Goal: Transaction & Acquisition: Subscribe to service/newsletter

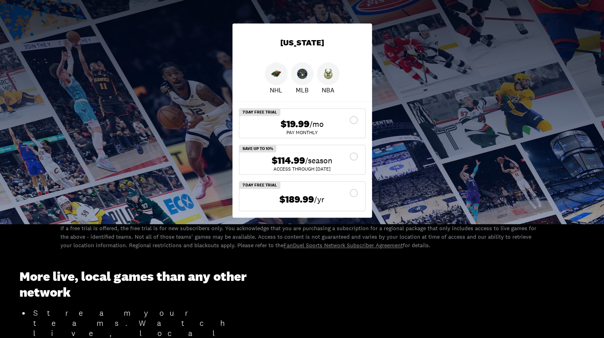
scroll to position [122, 0]
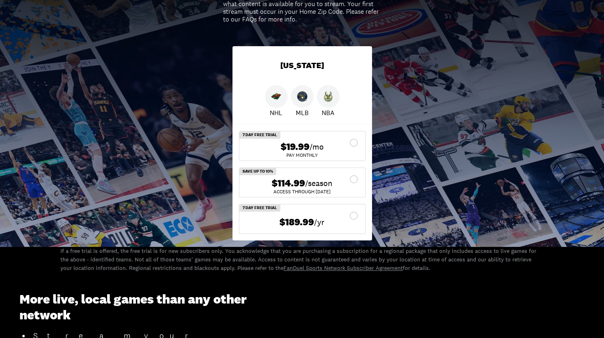
click at [355, 179] on div "$114.99 /season" at bounding box center [302, 184] width 113 height 12
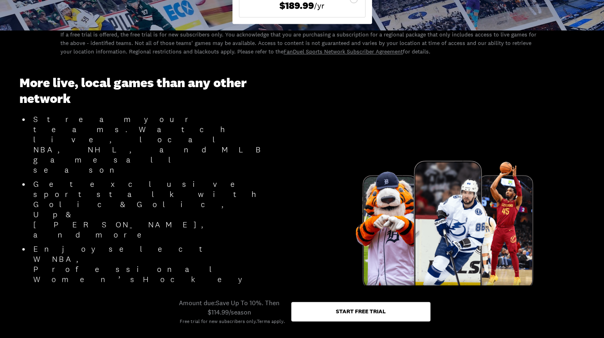
scroll to position [243, 0]
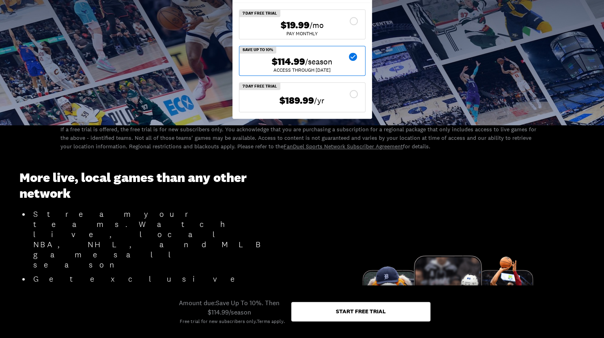
click at [356, 92] on div "$189.99 /yr" at bounding box center [302, 100] width 113 height 16
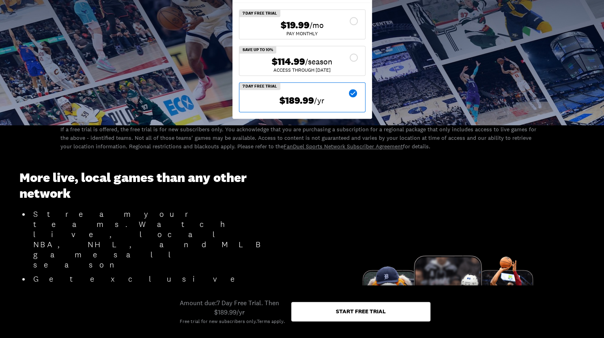
click at [355, 58] on div "$114.99 /season" at bounding box center [302, 62] width 113 height 12
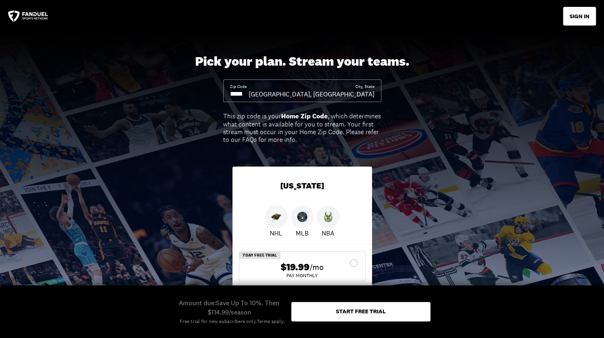
scroll to position [0, 0]
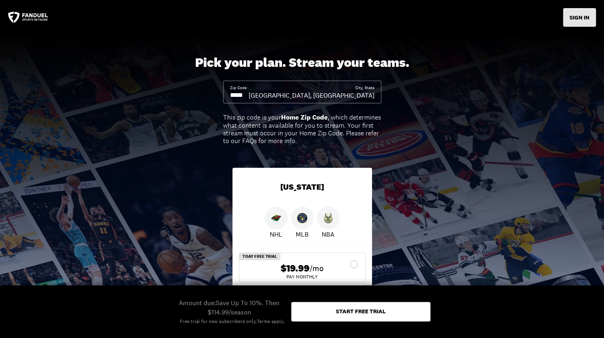
click at [580, 17] on button "SIGN IN" at bounding box center [579, 17] width 33 height 19
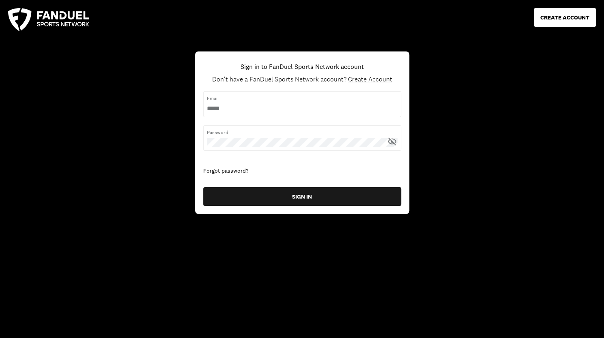
type input "**********"
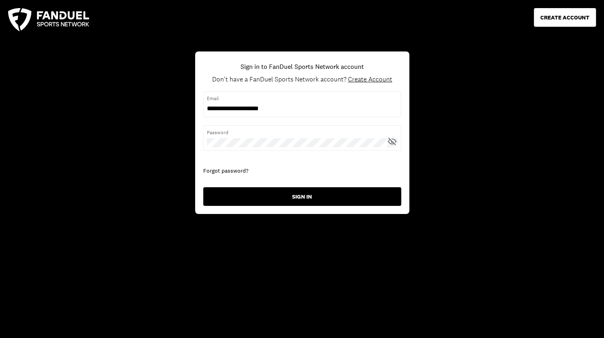
click at [301, 194] on button "SIGN IN" at bounding box center [302, 196] width 198 height 19
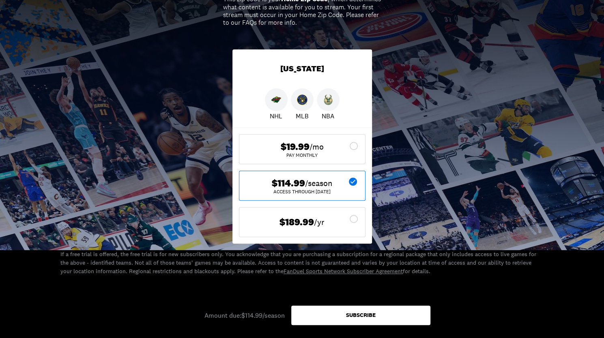
scroll to position [162, 0]
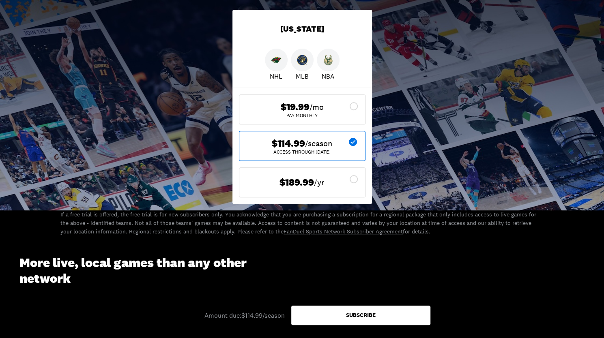
click at [336, 315] on div "Subscribe" at bounding box center [360, 315] width 139 height 19
